Goal: Task Accomplishment & Management: Complete application form

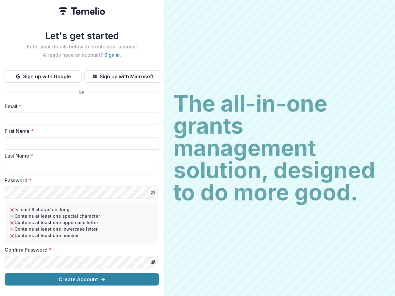
click at [198, 148] on h2 "The all-in-one grants management solution, designed to do more good." at bounding box center [279, 148] width 212 height 111
click at [43, 74] on button "Sign up with Google" at bounding box center [43, 76] width 77 height 12
click at [123, 74] on button "Sign up with Microsoft" at bounding box center [122, 76] width 77 height 12
click at [152, 191] on line "Toggle password visibility" at bounding box center [153, 193] width 4 height 4
click at [152, 261] on line "Toggle password visibility" at bounding box center [153, 263] width 4 height 4
